Goal: Check status: Check status

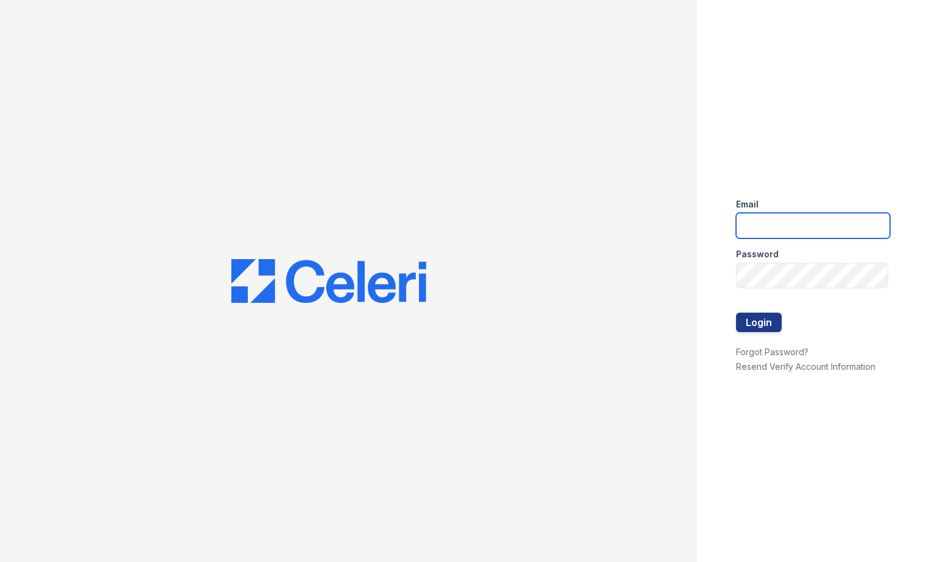
click at [751, 216] on input "email" at bounding box center [813, 226] width 155 height 26
type input "arrivecrofton@trinity-pm.com"
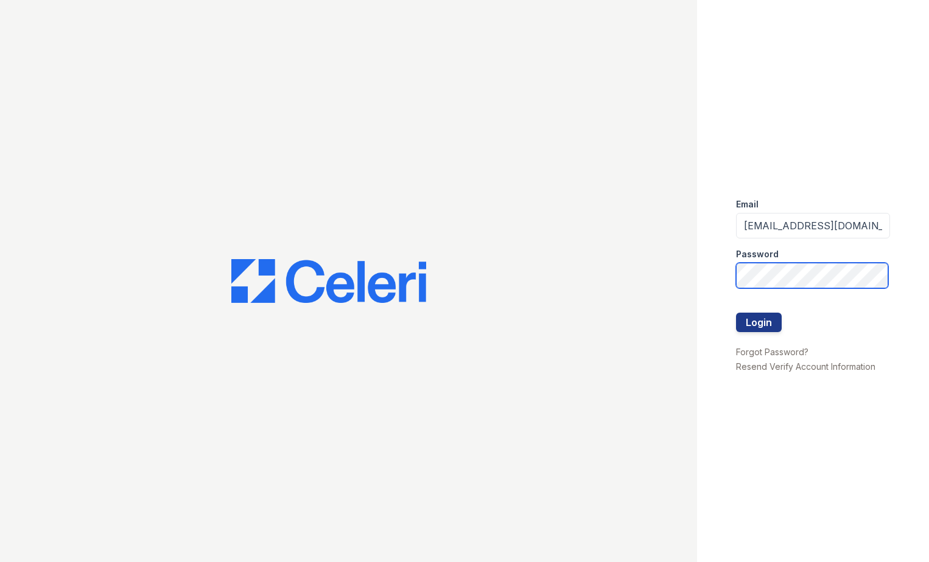
click at [736, 313] on button "Login" at bounding box center [759, 322] width 46 height 19
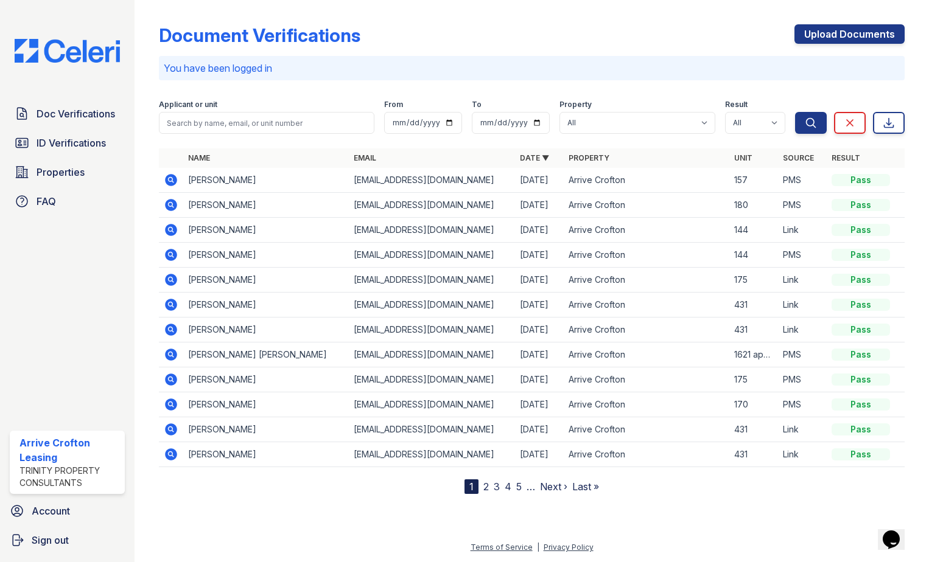
drag, startPoint x: 168, startPoint y: 304, endPoint x: 189, endPoint y: 304, distance: 21.3
click at [168, 304] on icon at bounding box center [171, 305] width 15 height 15
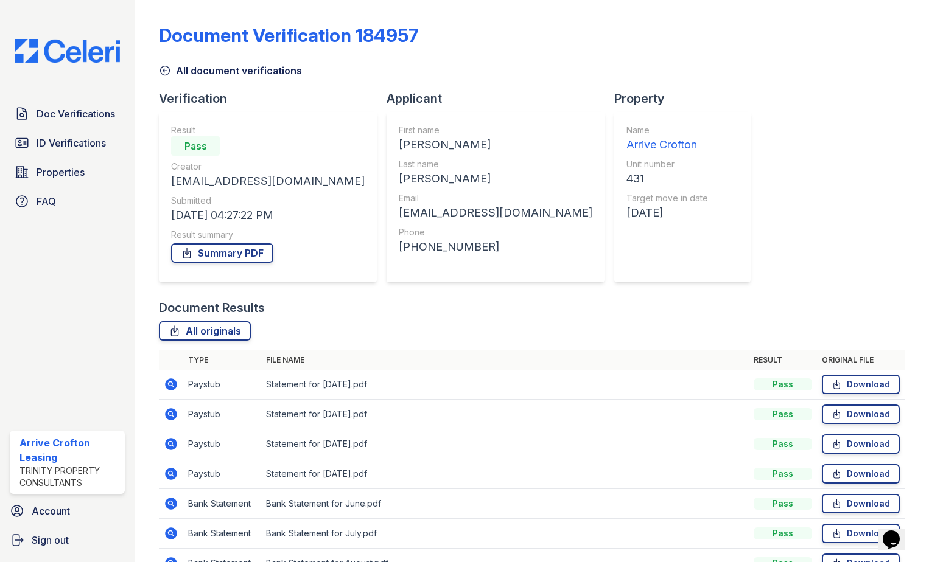
click at [169, 443] on icon at bounding box center [171, 444] width 15 height 15
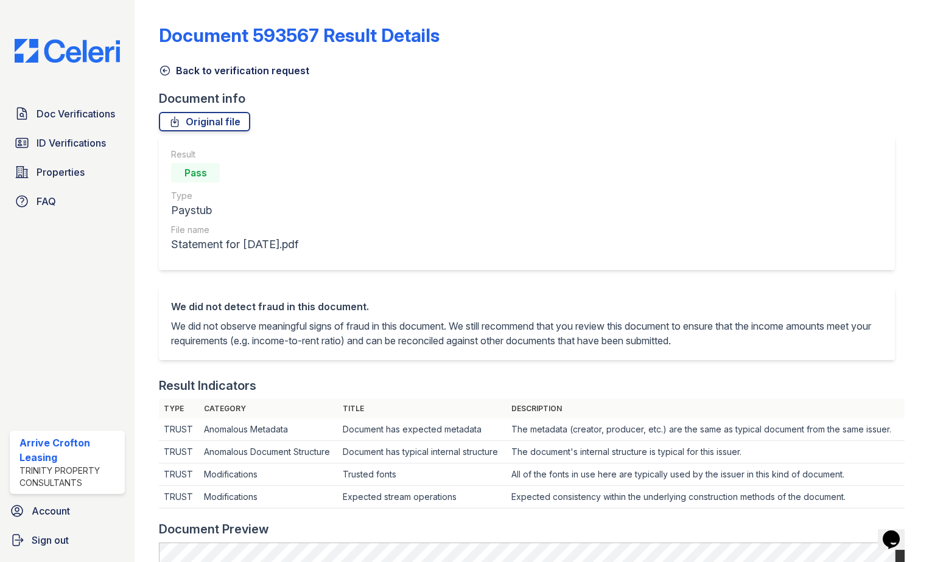
scroll to position [487, 0]
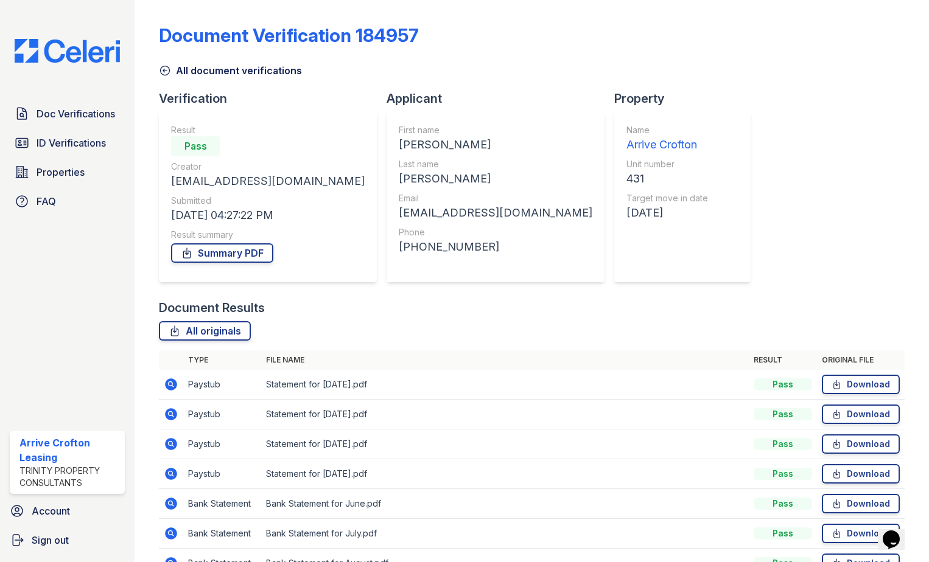
click at [172, 382] on icon at bounding box center [171, 384] width 15 height 15
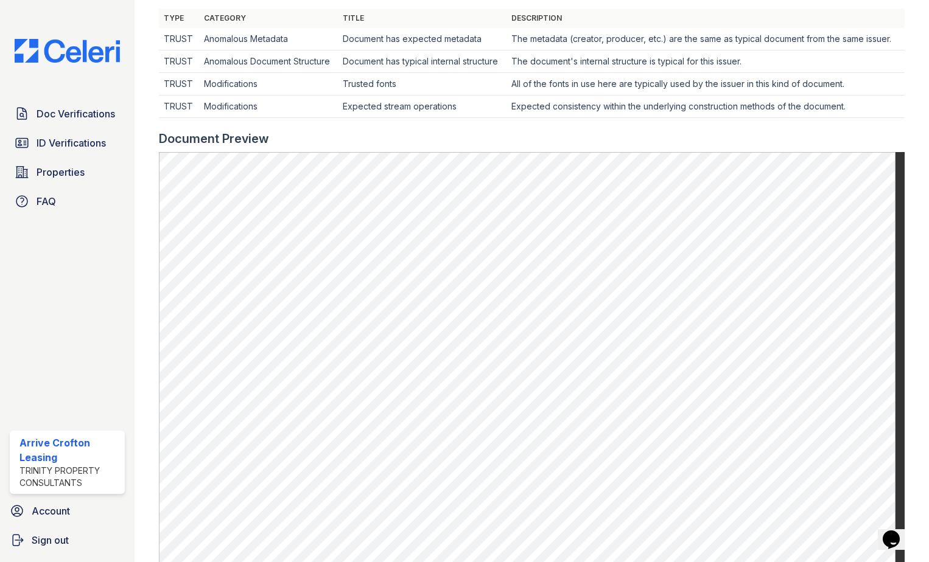
scroll to position [584, 0]
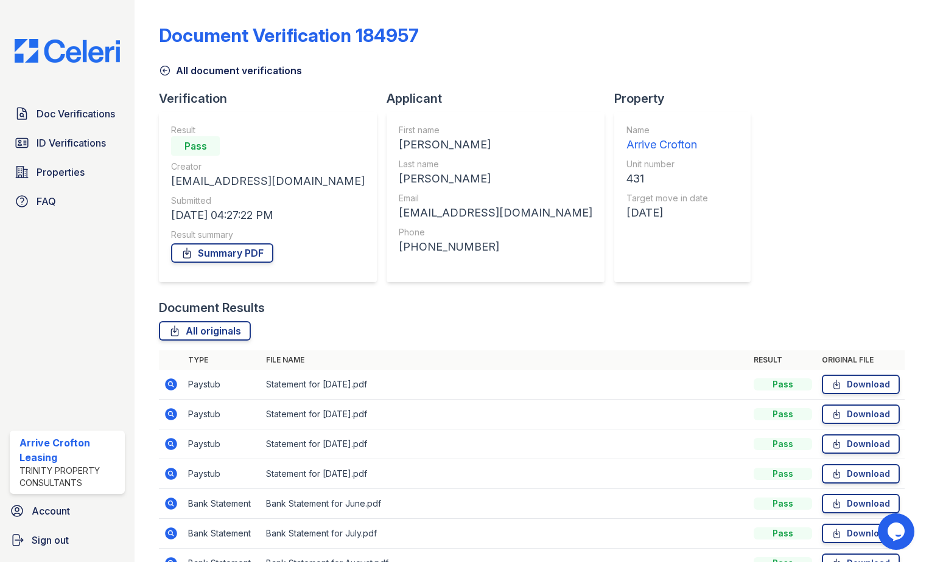
click at [169, 415] on icon at bounding box center [171, 414] width 15 height 15
click at [169, 444] on icon at bounding box center [170, 443] width 3 height 3
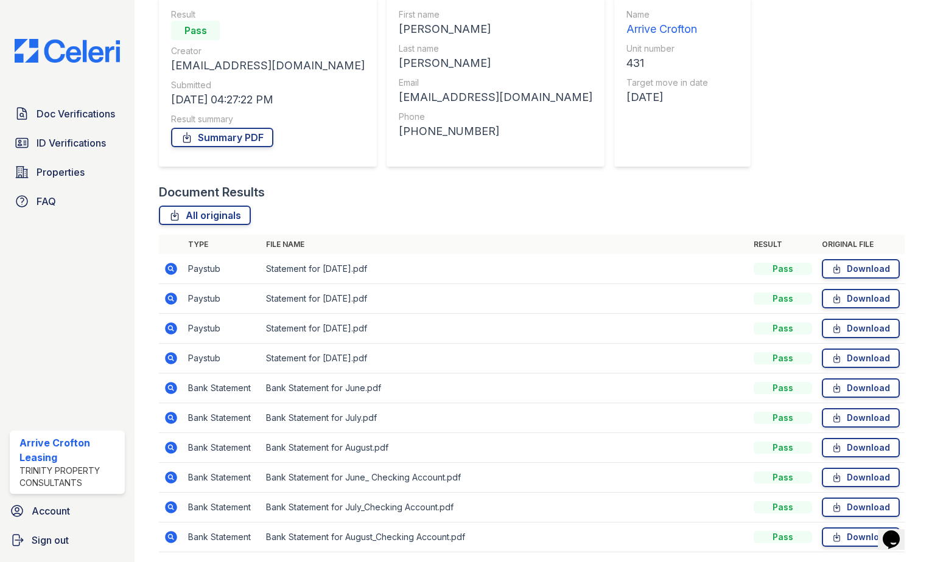
scroll to position [159, 0]
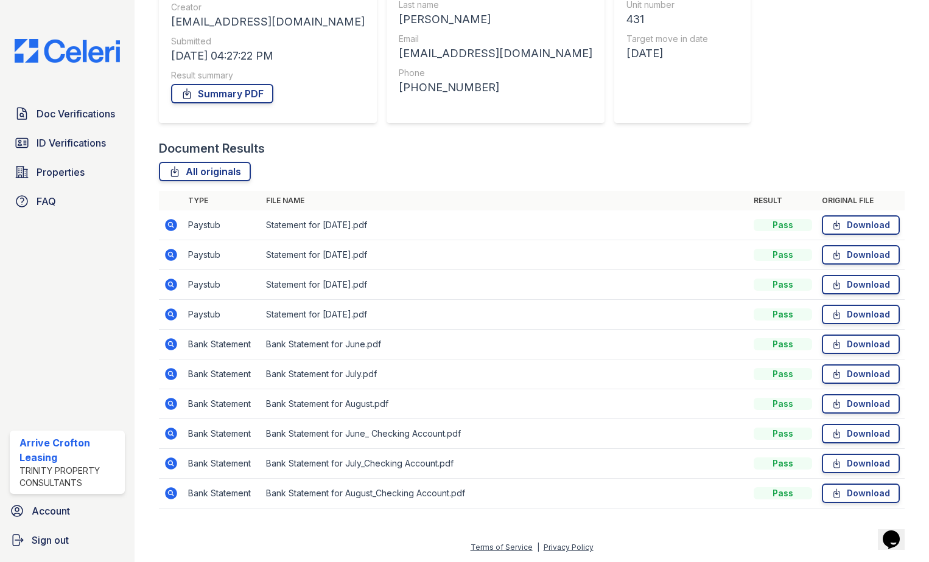
click at [172, 314] on icon at bounding box center [171, 314] width 15 height 15
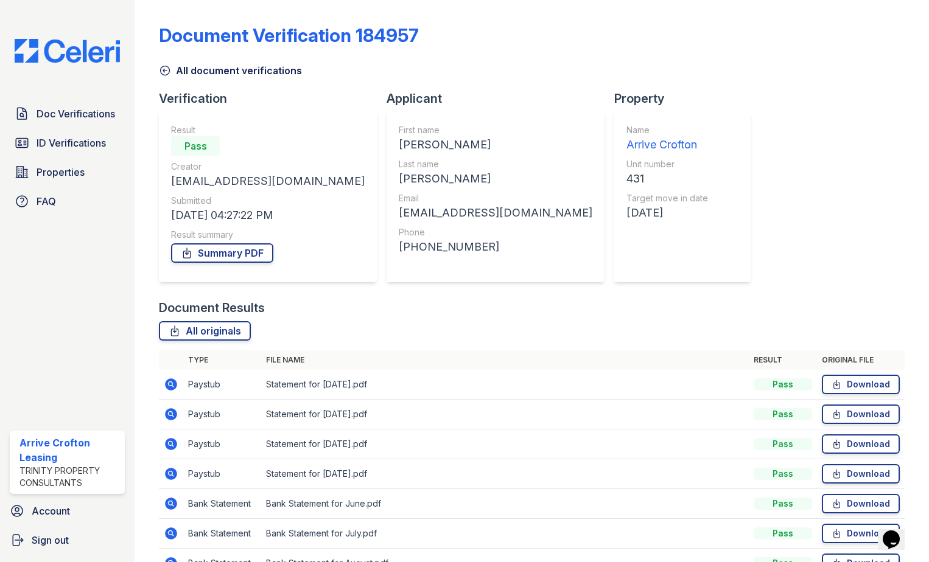
drag, startPoint x: 170, startPoint y: 413, endPoint x: 422, endPoint y: 449, distance: 254.6
click at [170, 413] on icon at bounding box center [170, 413] width 3 height 3
click at [172, 384] on icon at bounding box center [171, 384] width 15 height 15
drag, startPoint x: 166, startPoint y: 72, endPoint x: 420, endPoint y: 153, distance: 266.4
click at [167, 72] on icon at bounding box center [165, 71] width 12 height 12
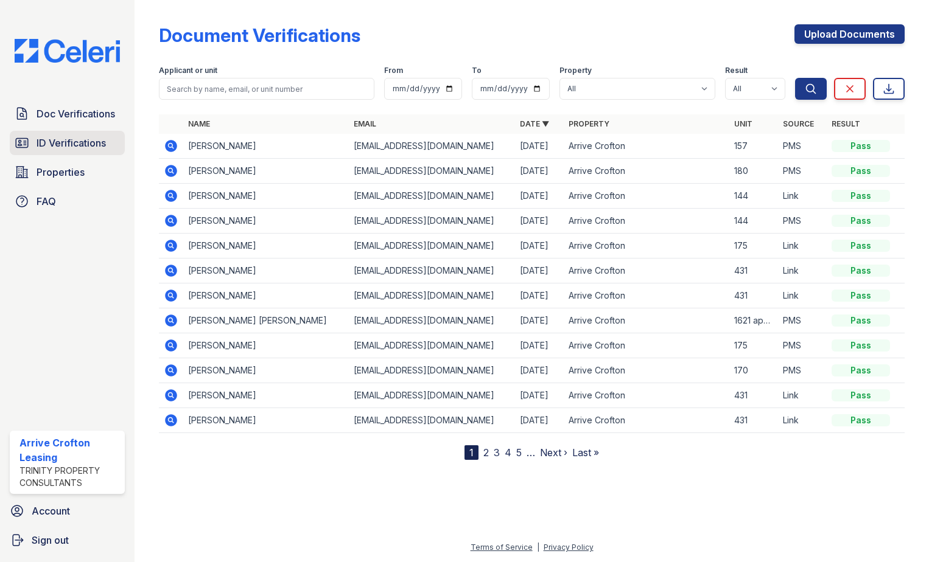
click at [96, 150] on link "ID Verifications" at bounding box center [67, 143] width 115 height 24
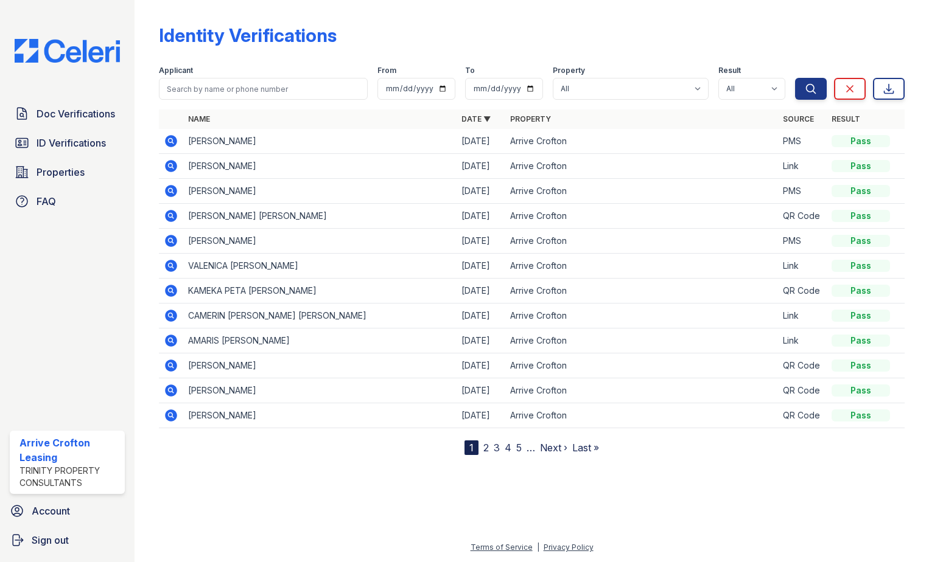
click at [488, 450] on link "2" at bounding box center [485, 448] width 5 height 12
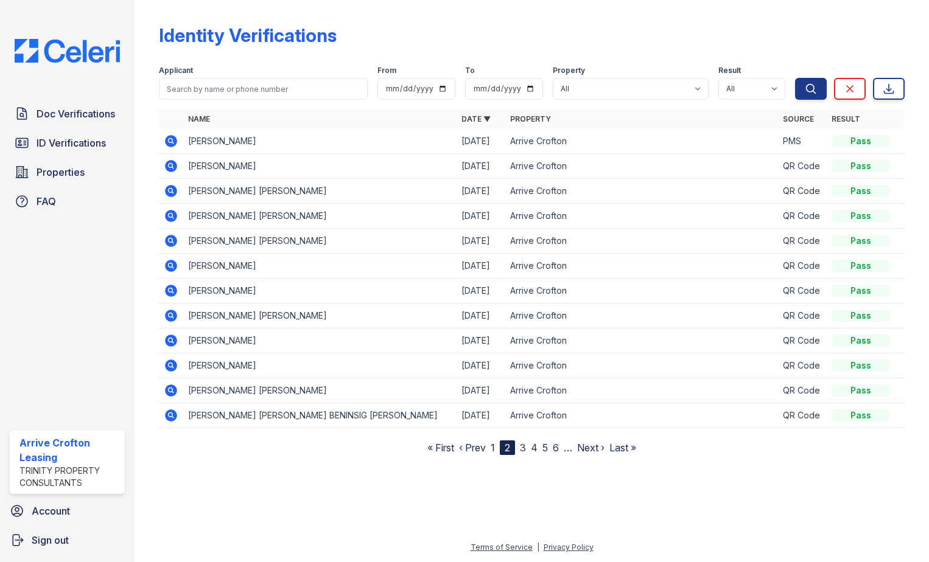
click at [167, 318] on icon at bounding box center [171, 316] width 12 height 12
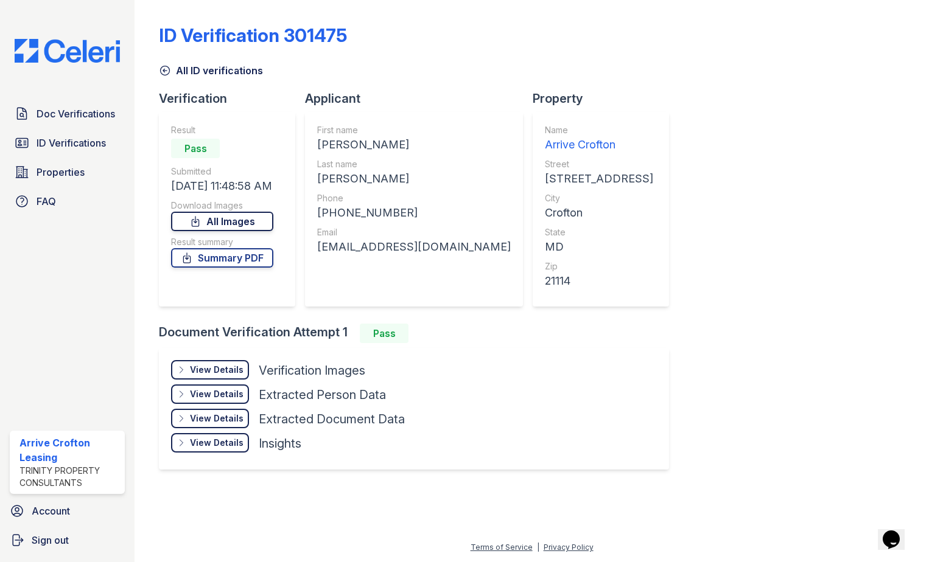
click at [227, 218] on link "All Images" at bounding box center [222, 221] width 102 height 19
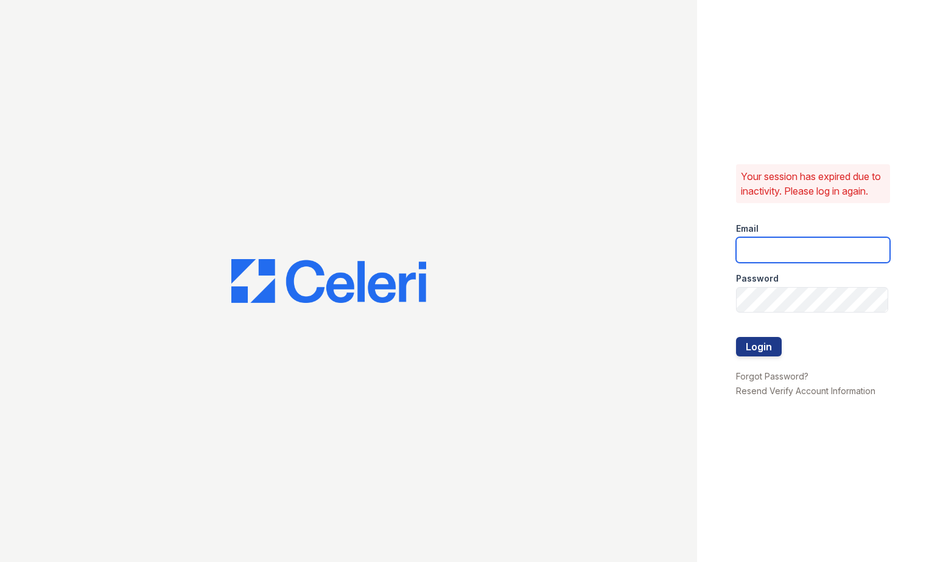
click at [780, 250] on input "email" at bounding box center [813, 250] width 155 height 26
type input "arrivecrofton@trinity-pm.com"
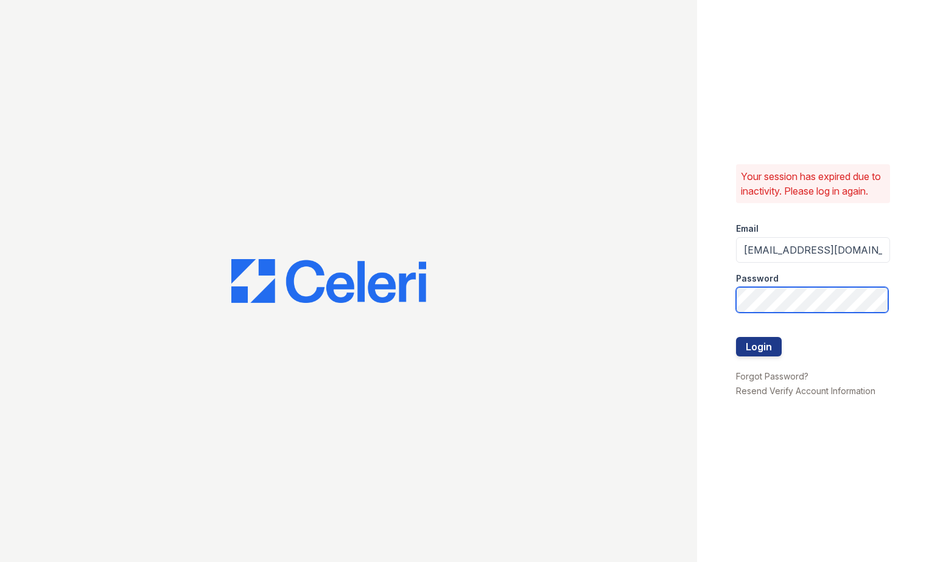
click at [736, 337] on button "Login" at bounding box center [759, 346] width 46 height 19
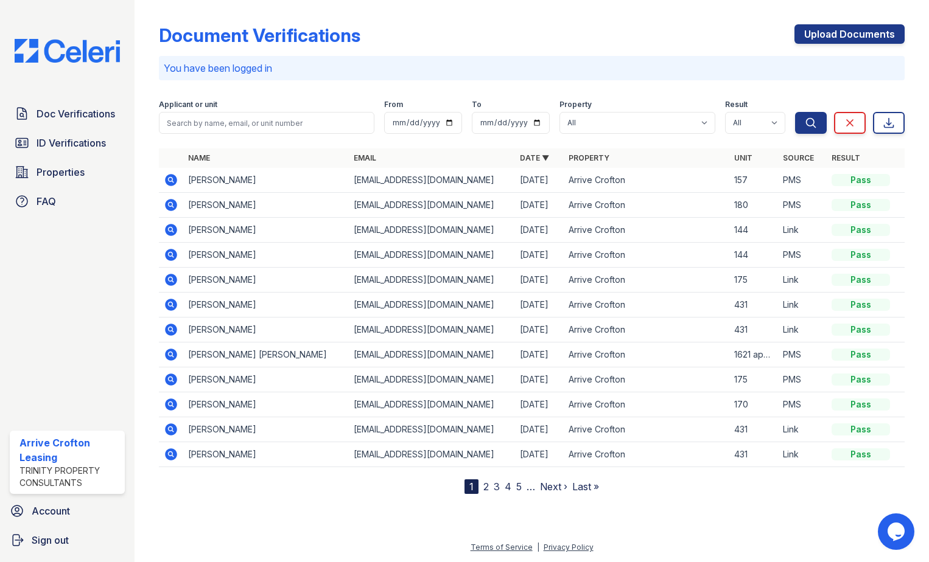
click at [88, 146] on span "ID Verifications" at bounding box center [71, 143] width 69 height 15
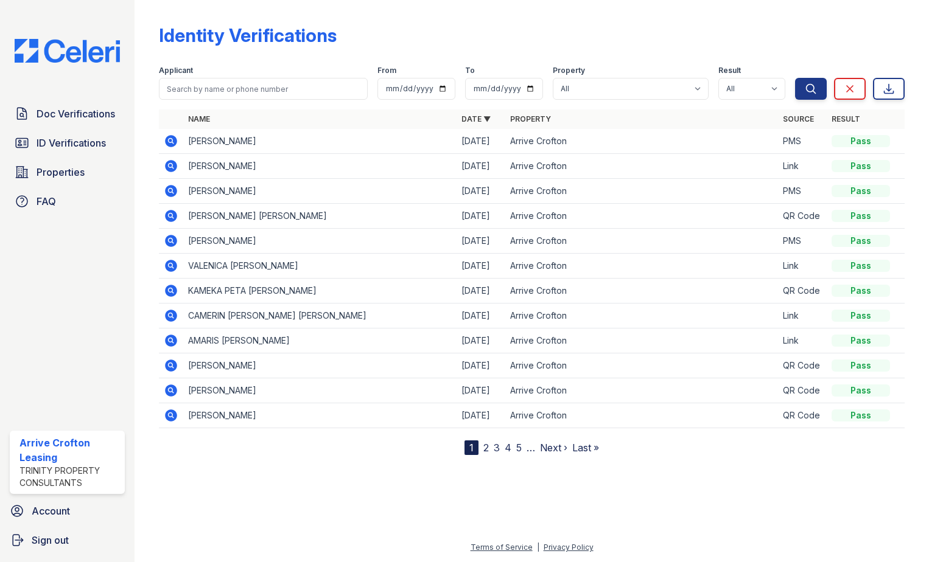
click at [486, 449] on link "2" at bounding box center [485, 448] width 5 height 12
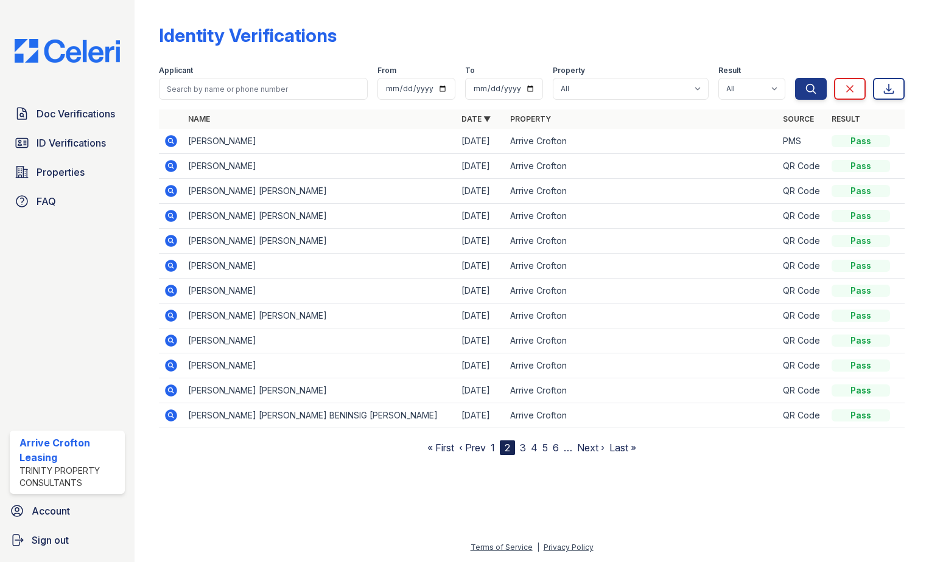
click at [168, 318] on icon at bounding box center [171, 316] width 12 height 12
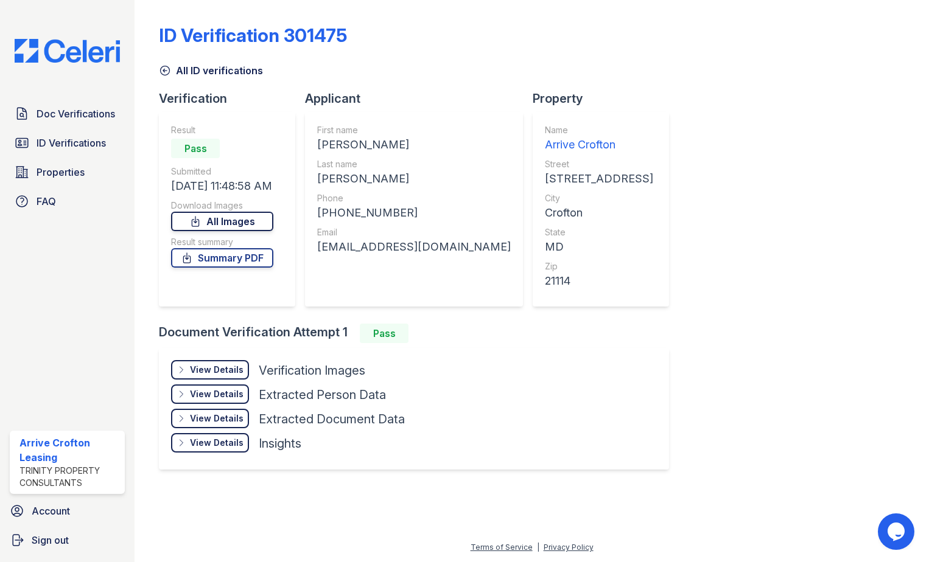
click at [220, 222] on link "All Images" at bounding box center [222, 221] width 102 height 19
